Goal: Register for event/course

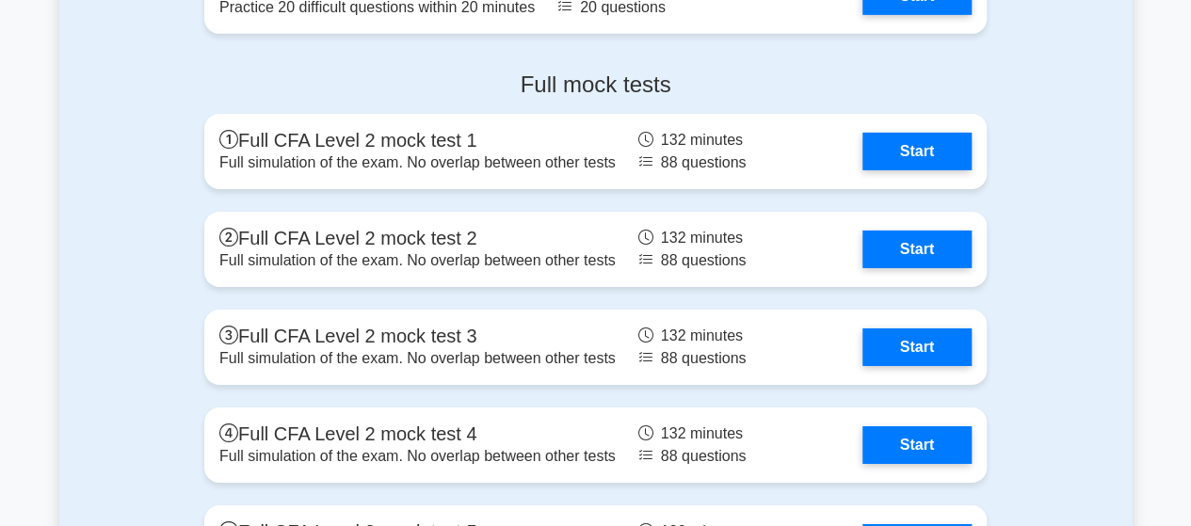
scroll to position [3044, 0]
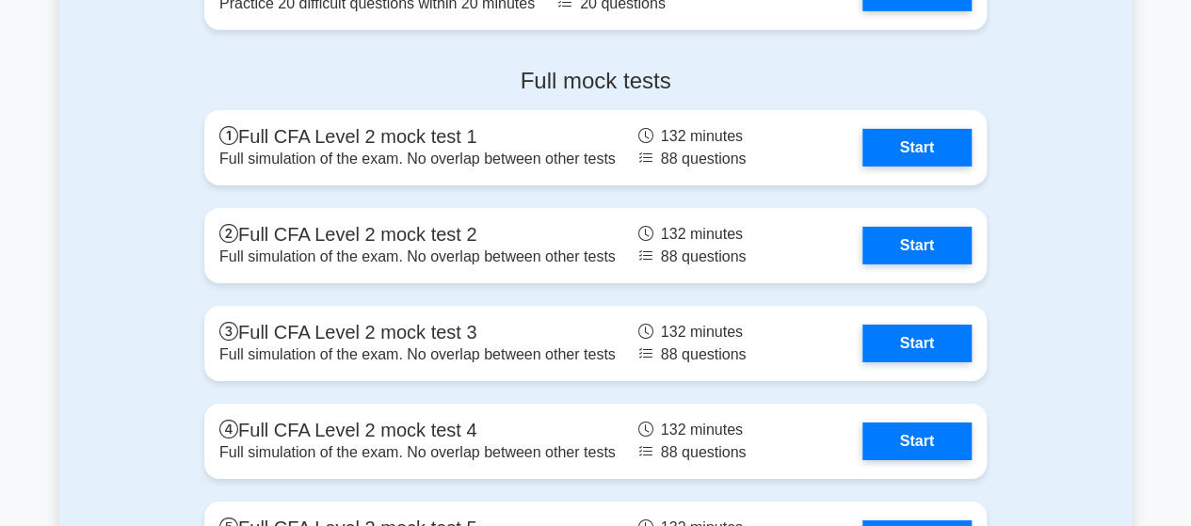
click at [914, 138] on link "Start" at bounding box center [917, 148] width 109 height 38
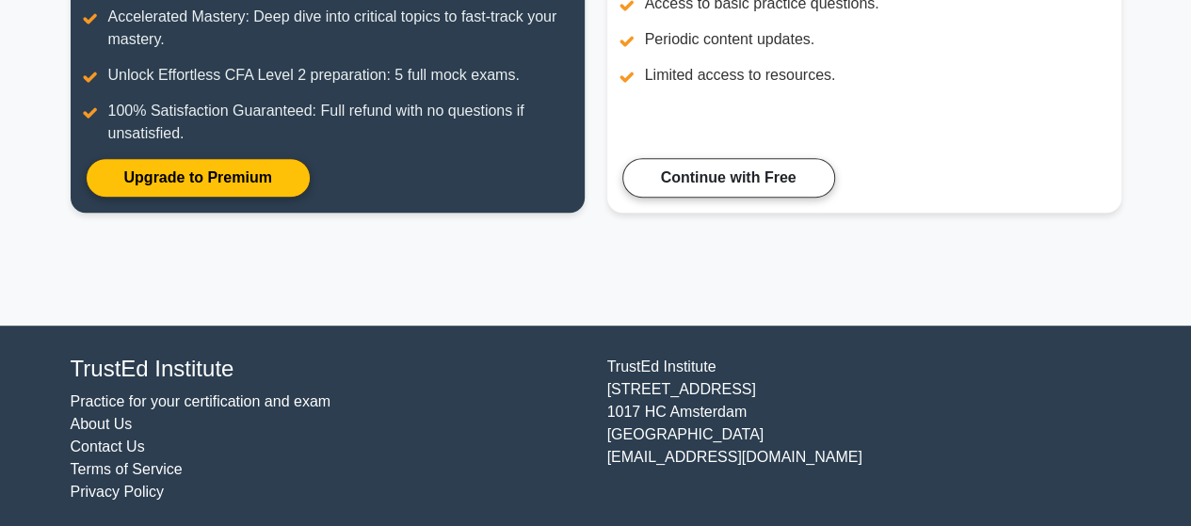
scroll to position [369, 0]
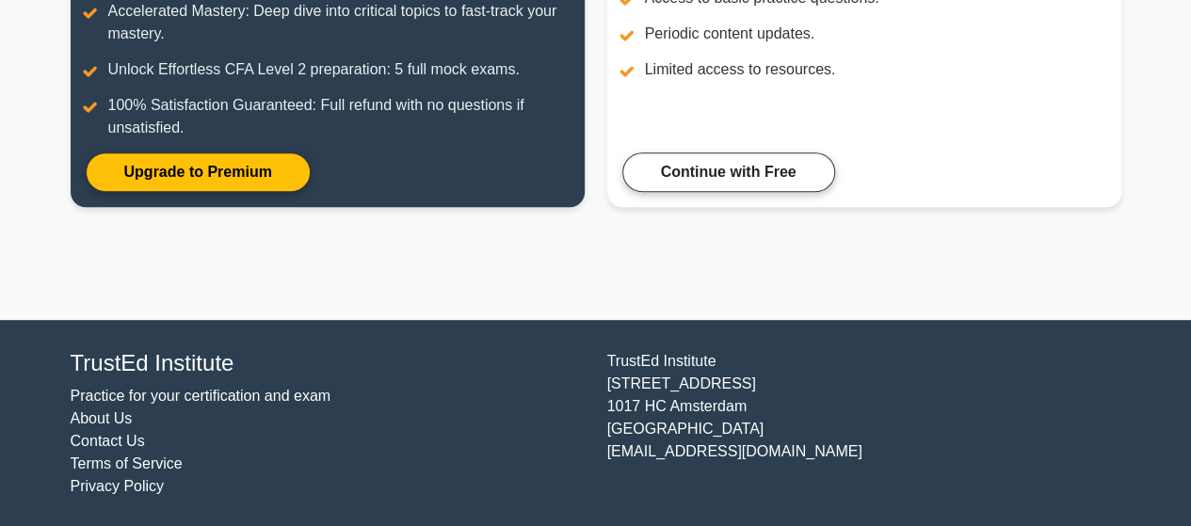
click at [770, 186] on link "Continue with Free" at bounding box center [729, 173] width 213 height 40
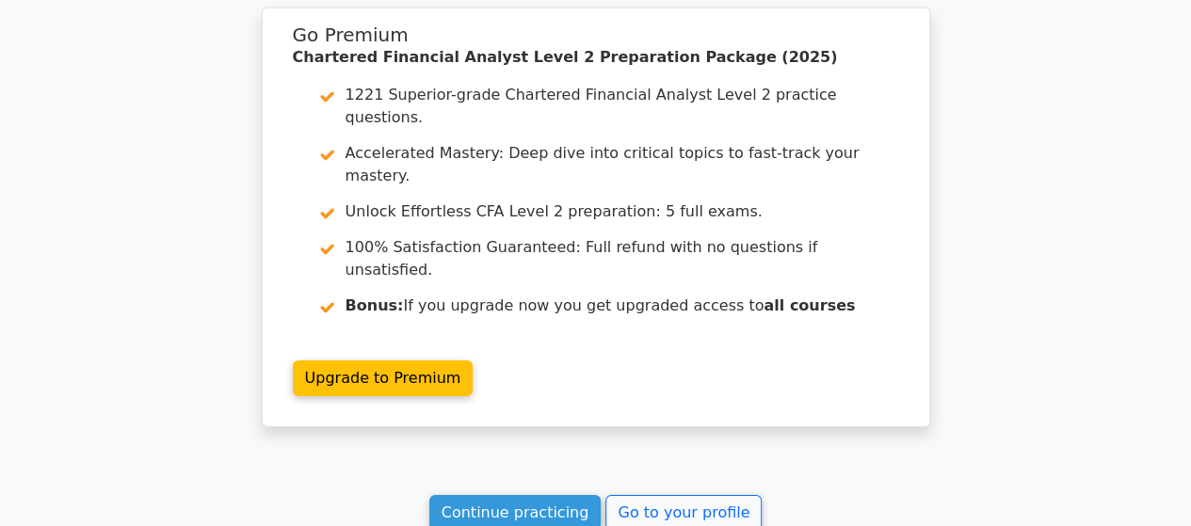
scroll to position [3182, 0]
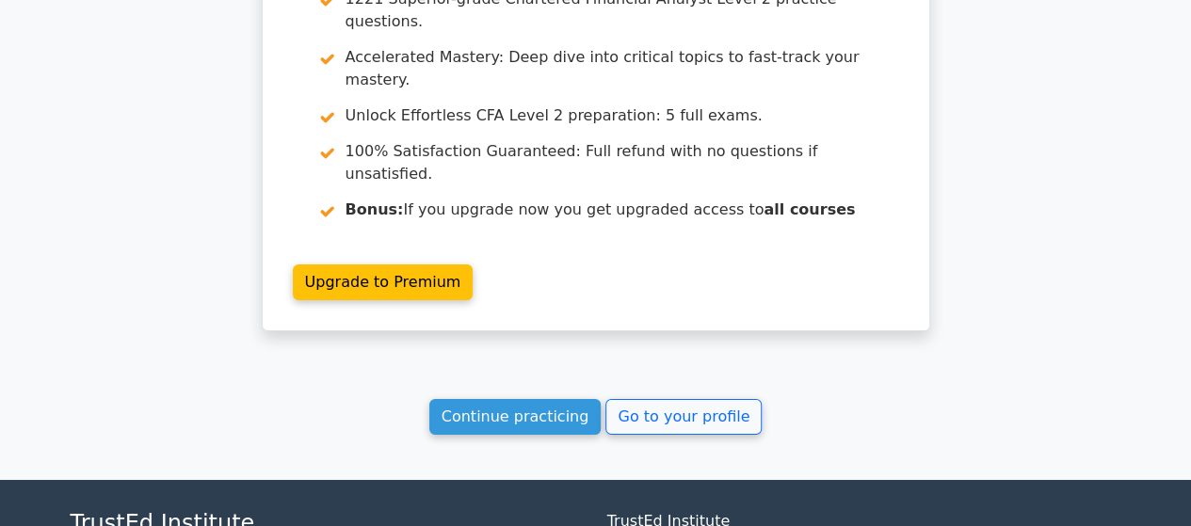
click at [566, 399] on link "Continue practicing" at bounding box center [515, 417] width 172 height 36
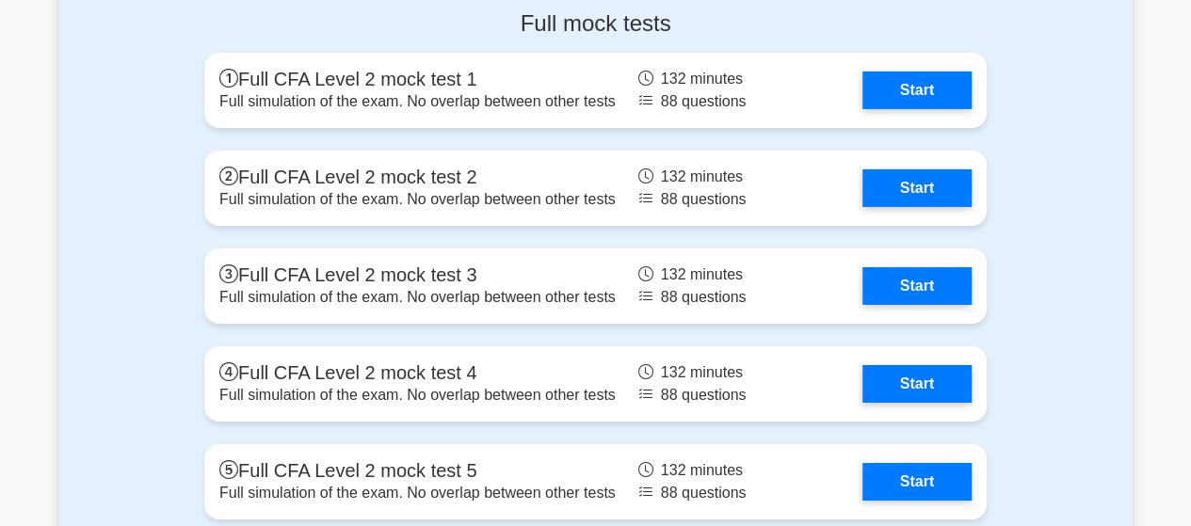
scroll to position [3100, 0]
